Goal: Information Seeking & Learning: Learn about a topic

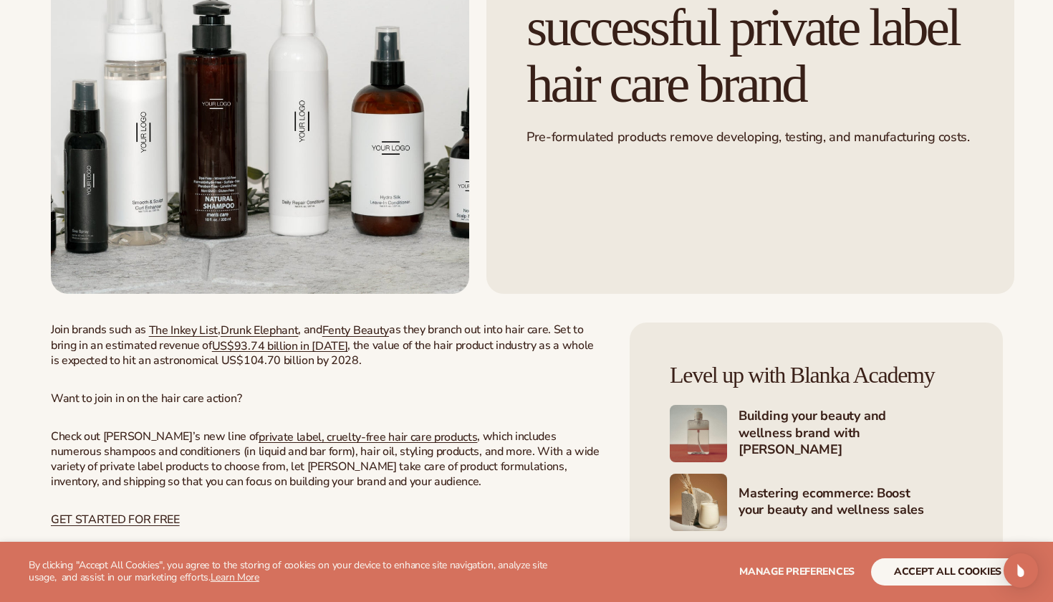
scroll to position [305, 0]
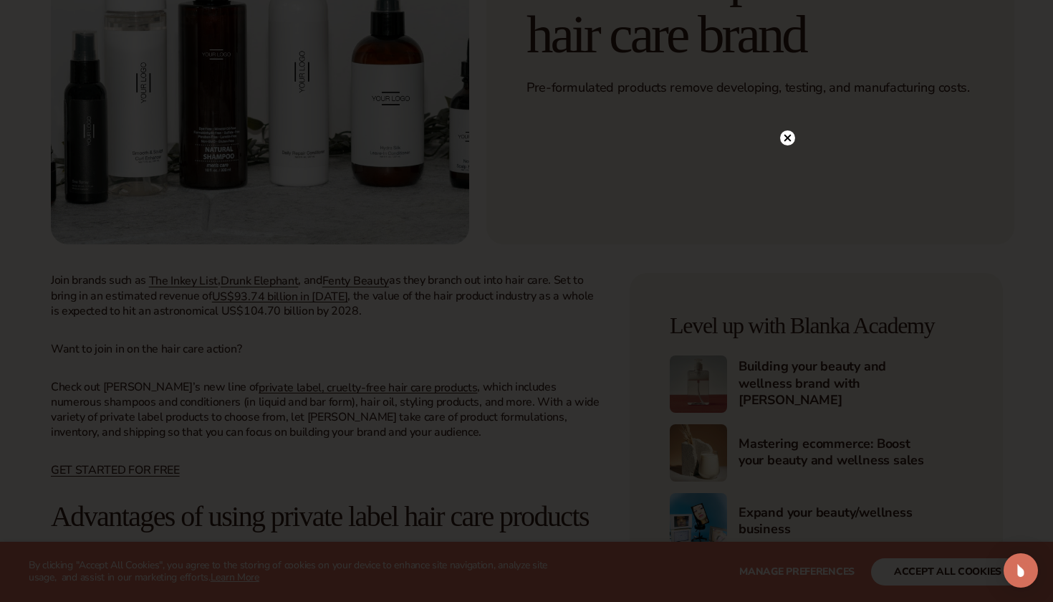
click at [782, 139] on circle at bounding box center [787, 137] width 15 height 15
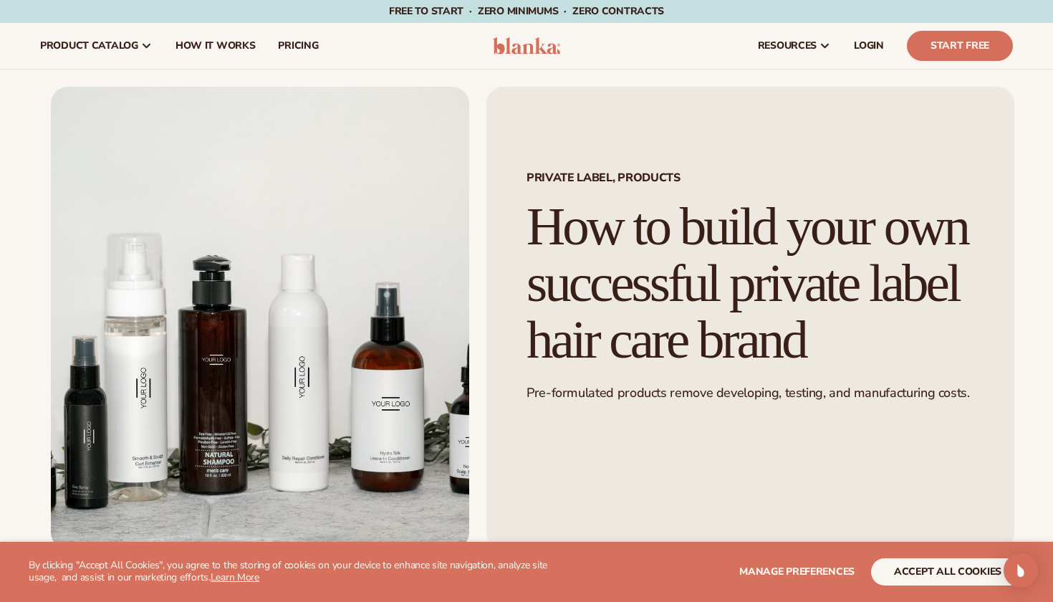
scroll to position [0, 0]
click at [301, 36] on link "pricing" at bounding box center [297, 46] width 63 height 46
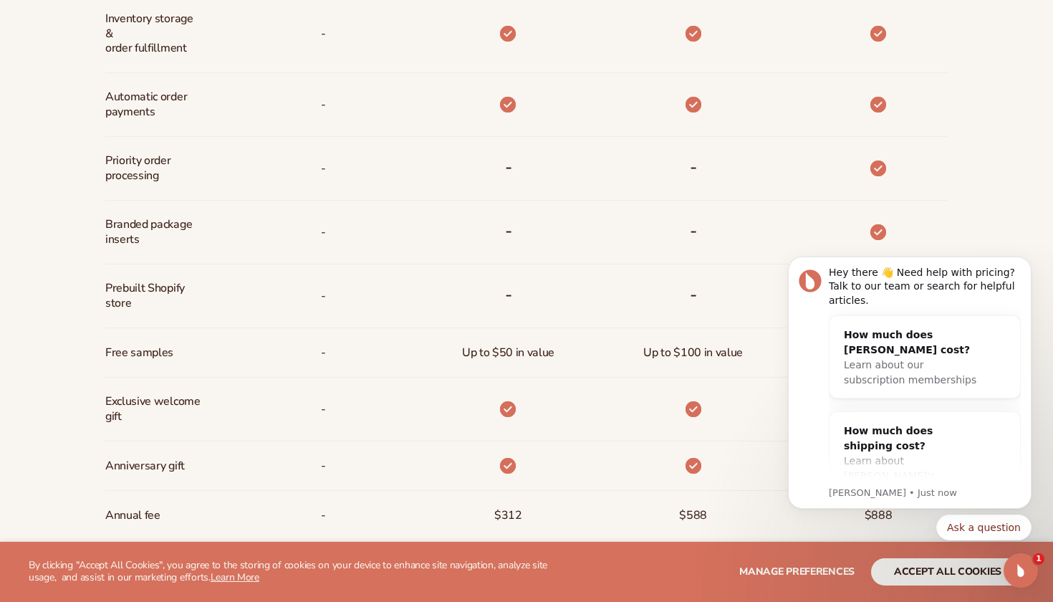
scroll to position [953, 0]
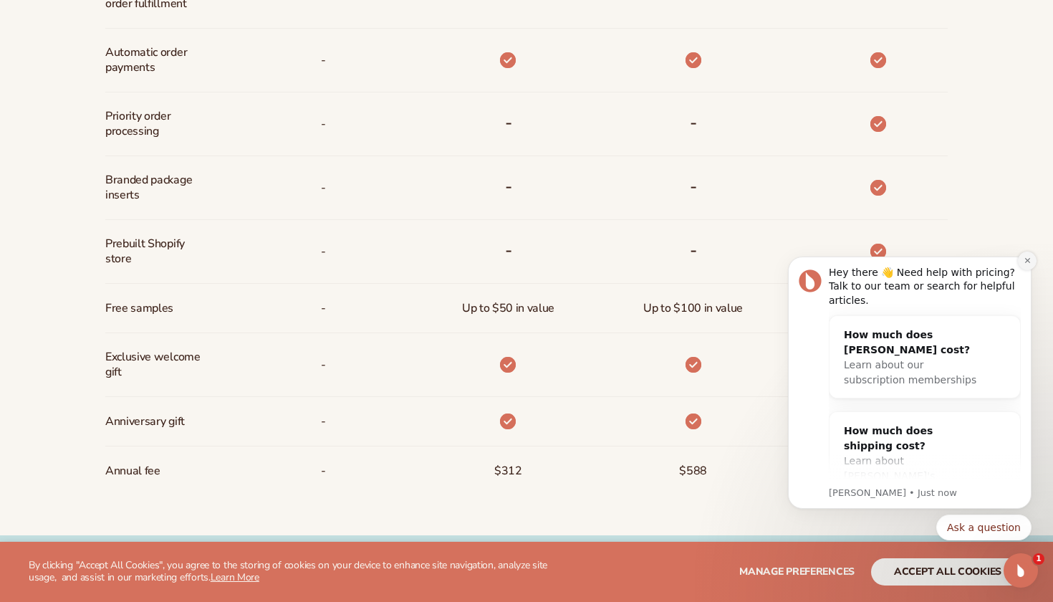
click at [1021, 260] on button "Dismiss notification" at bounding box center [1027, 260] width 19 height 19
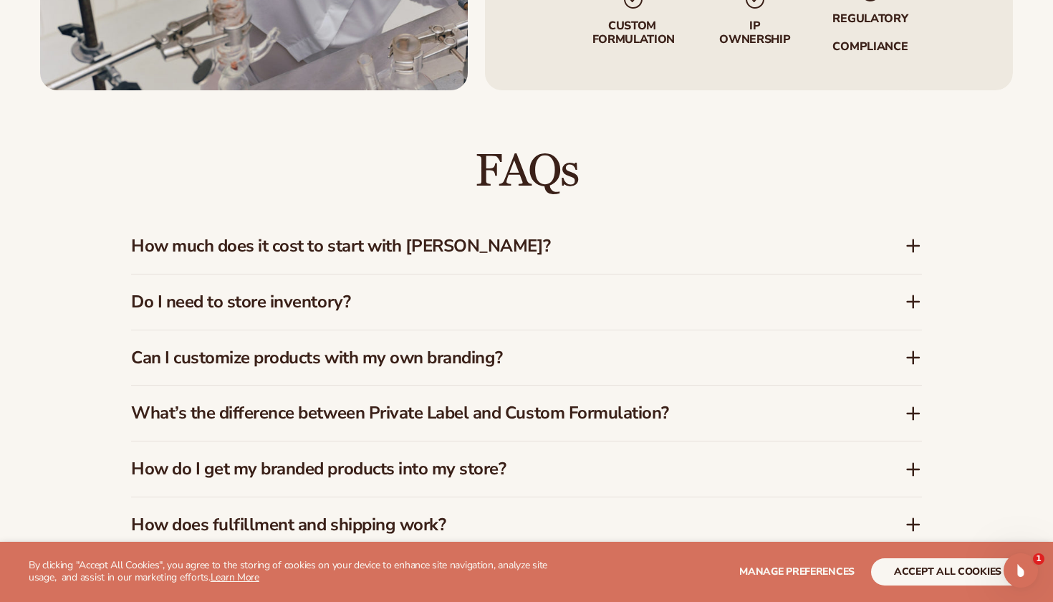
scroll to position [1951, 0]
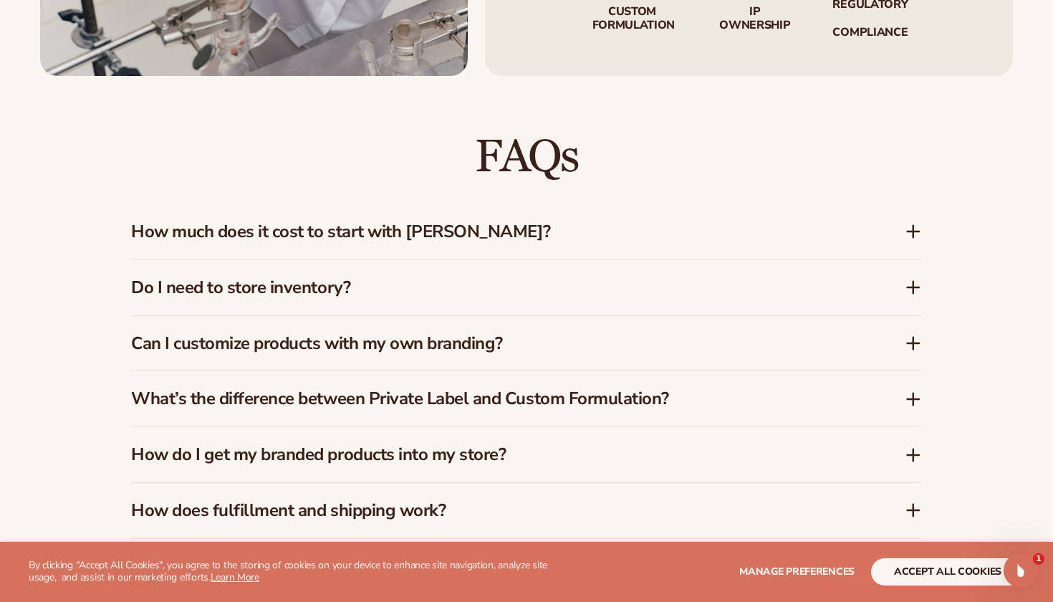
click at [452, 231] on h3 "How much does it cost to start with Blanka?" at bounding box center [496, 231] width 731 height 21
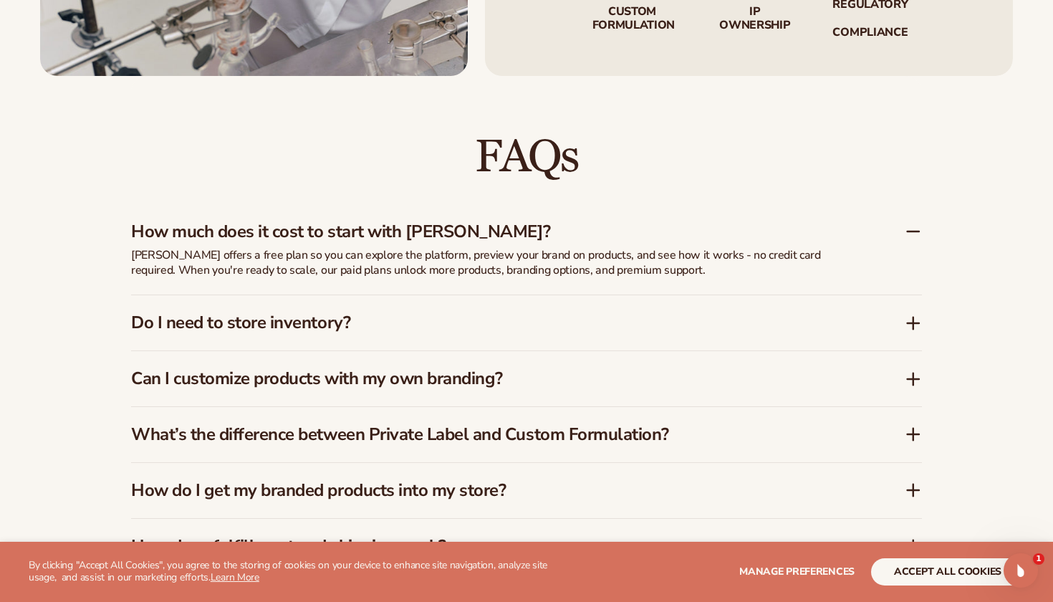
click at [453, 233] on h3 "How much does it cost to start with Blanka?" at bounding box center [496, 231] width 731 height 21
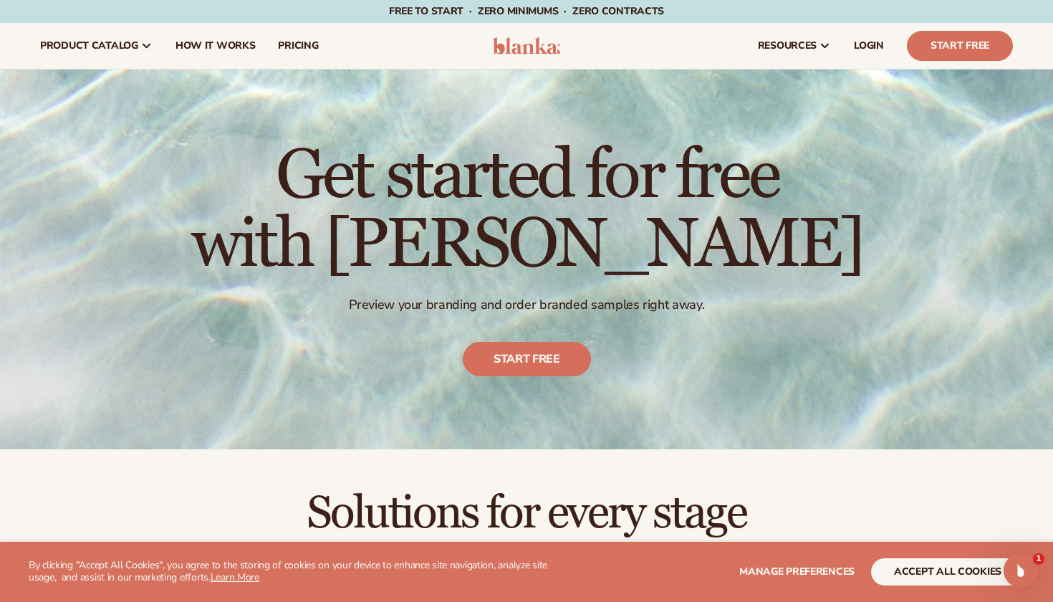
scroll to position [0, 0]
